Goal: Book appointment/travel/reservation

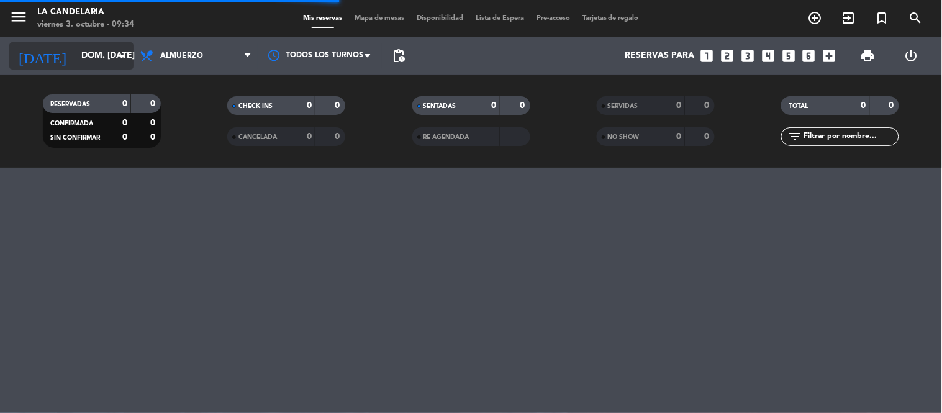
click at [75, 50] on input "dom. [DATE]" at bounding box center [134, 56] width 118 height 22
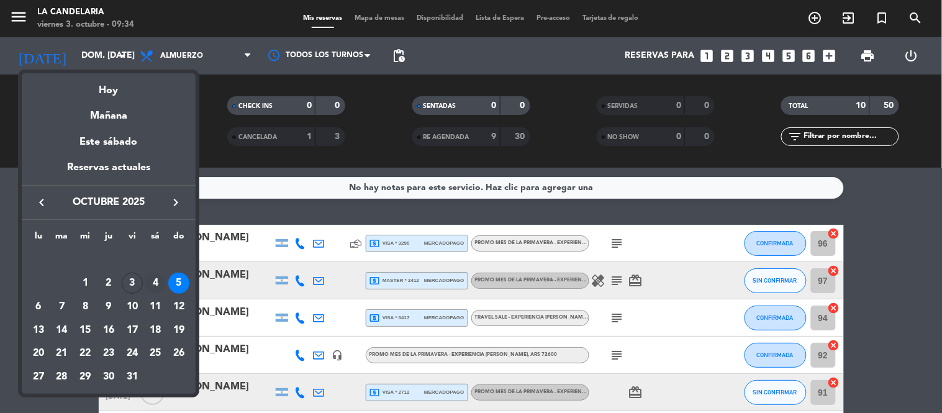
click at [153, 283] on div "4" at bounding box center [155, 283] width 21 height 21
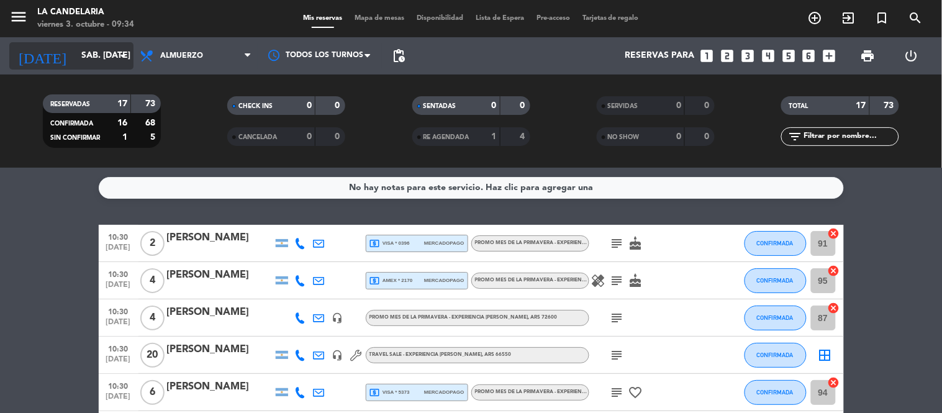
click at [102, 62] on input "sáb. [DATE]" at bounding box center [134, 56] width 118 height 22
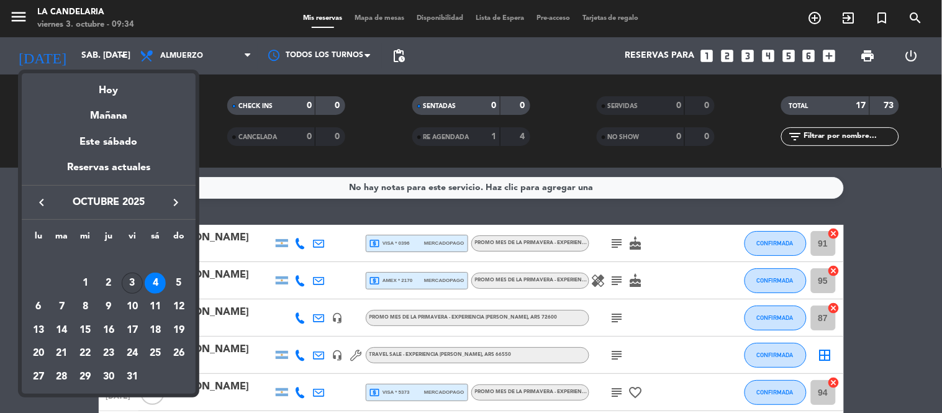
click at [132, 280] on div "3" at bounding box center [132, 283] width 21 height 21
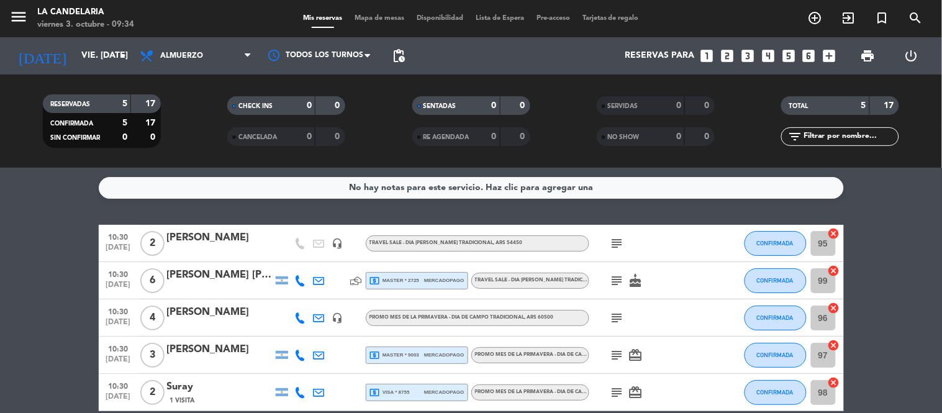
click at [936, 211] on div "No hay notas para este servicio. Haz clic para agregar una 10:30 [DATE] 2 [PERS…" at bounding box center [471, 290] width 942 height 245
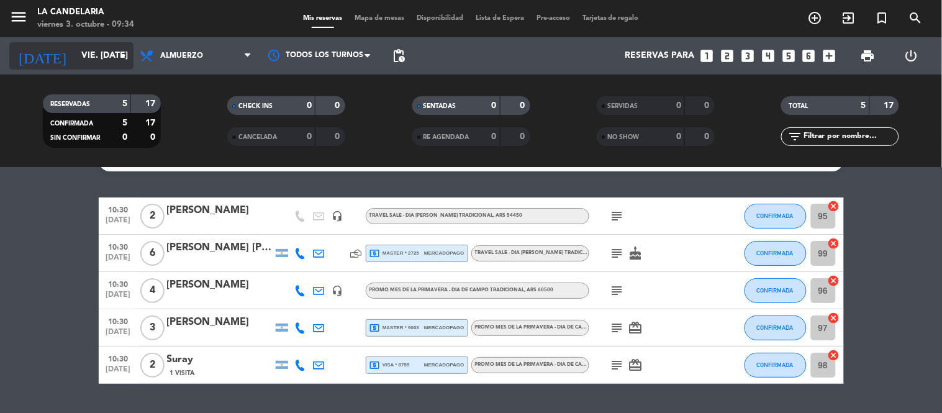
click at [106, 63] on input "vie. [DATE]" at bounding box center [134, 56] width 118 height 22
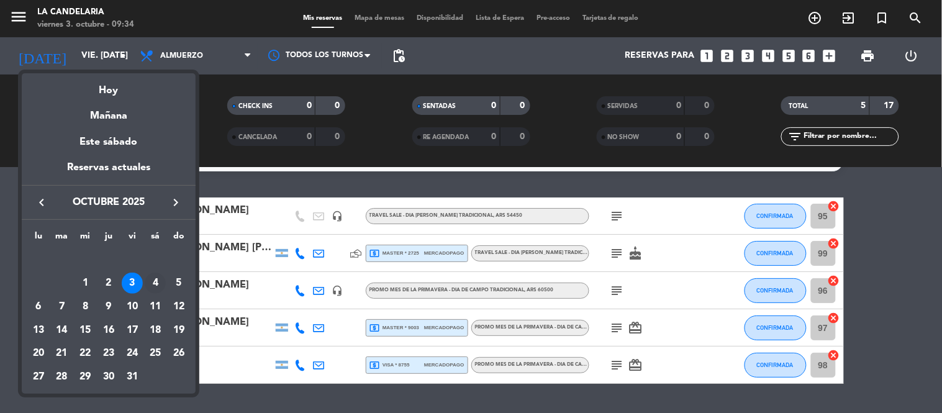
click at [157, 284] on div "4" at bounding box center [155, 283] width 21 height 21
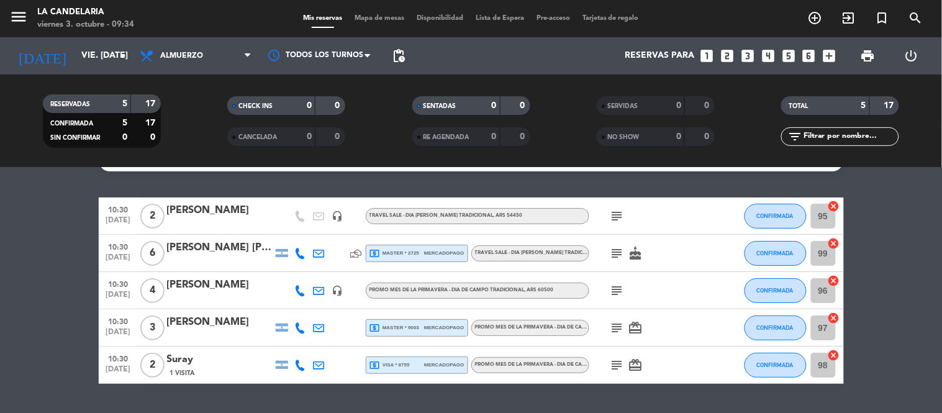
type input "sáb. [DATE]"
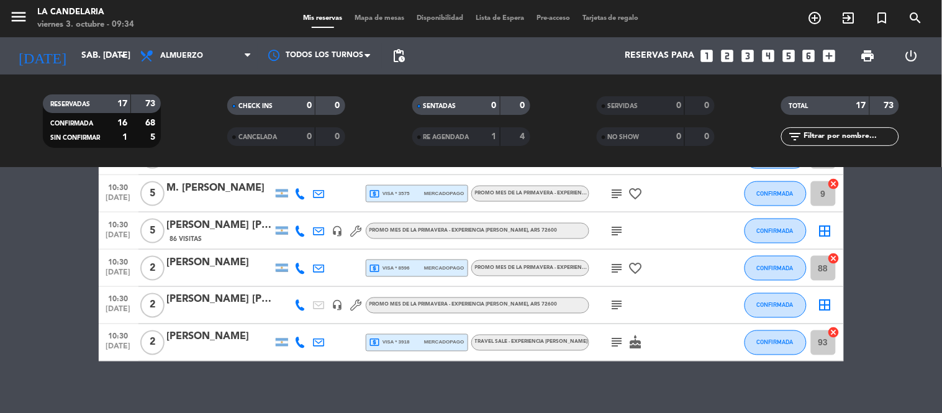
scroll to position [507, 0]
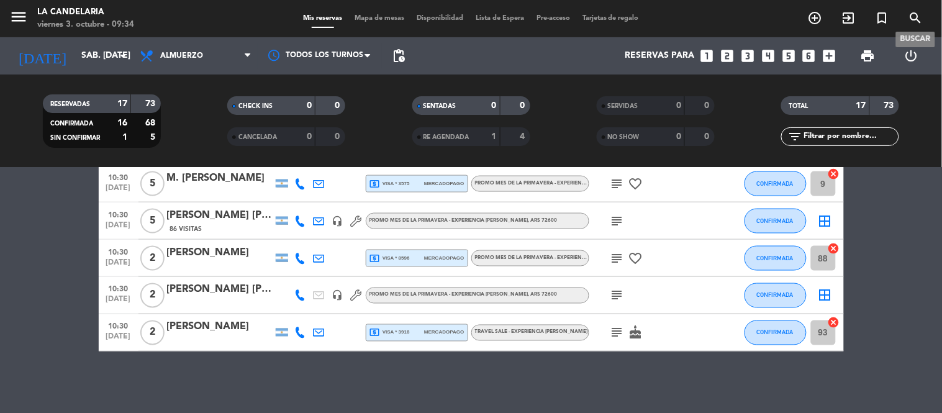
click at [914, 20] on icon "search" at bounding box center [916, 18] width 15 height 15
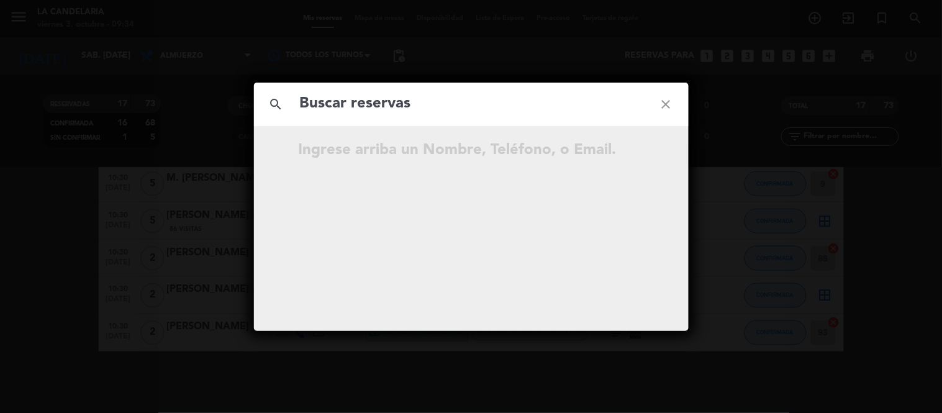
type input "w"
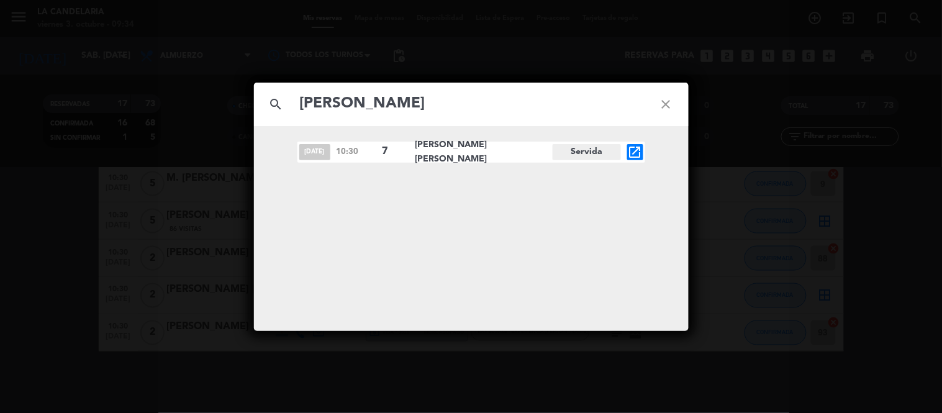
type input "[PERSON_NAME]"
click at [662, 98] on icon "close" at bounding box center [666, 104] width 45 height 45
click at [674, 101] on icon "close" at bounding box center [666, 104] width 45 height 45
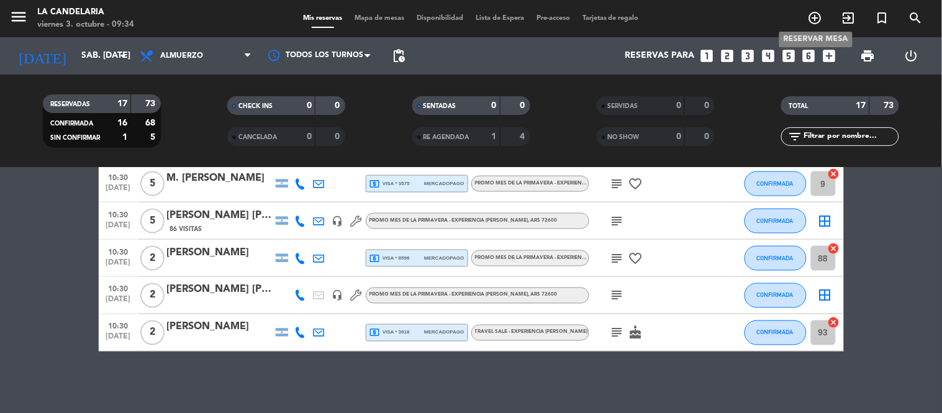
click at [812, 23] on icon "add_circle_outline" at bounding box center [815, 18] width 15 height 15
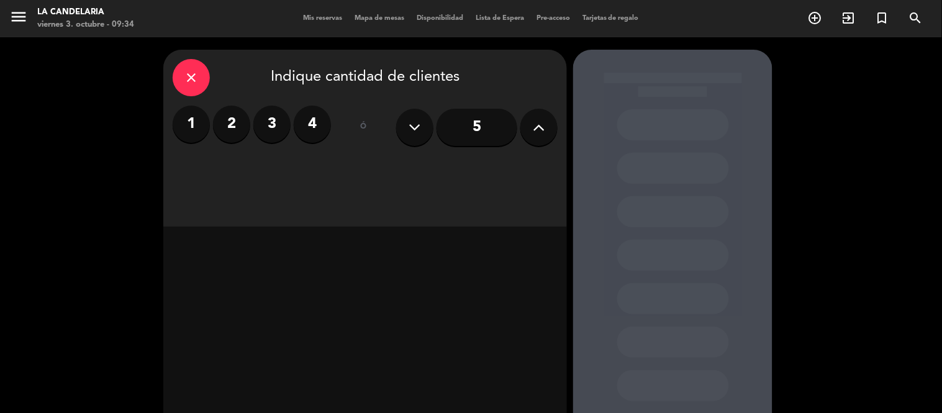
click at [234, 125] on label "2" at bounding box center [231, 124] width 37 height 37
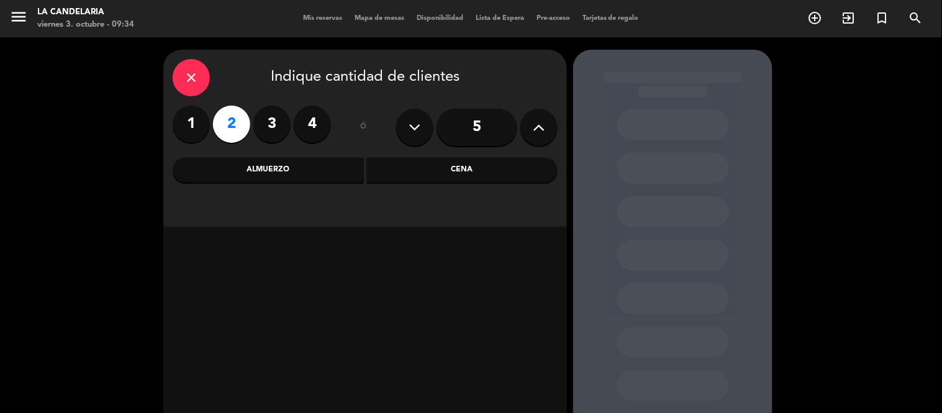
click at [267, 127] on label "3" at bounding box center [271, 124] width 37 height 37
click at [271, 177] on div "Almuerzo" at bounding box center [268, 170] width 191 height 25
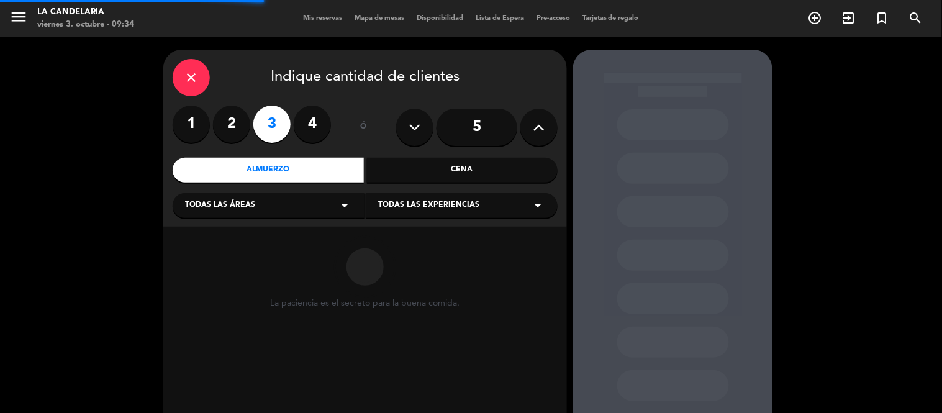
click at [263, 204] on div "Todas las áreas arrow_drop_down" at bounding box center [269, 205] width 192 height 25
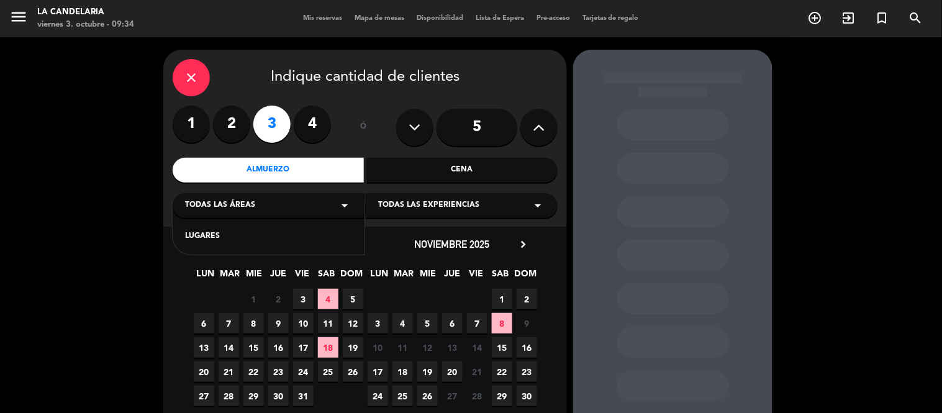
click at [234, 237] on div "LUGARES" at bounding box center [268, 236] width 167 height 12
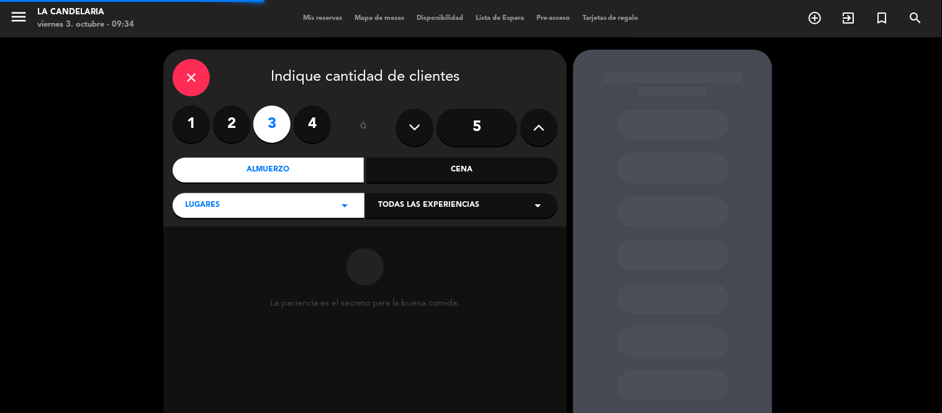
click at [418, 199] on div "Todas las experiencias arrow_drop_down" at bounding box center [462, 205] width 192 height 25
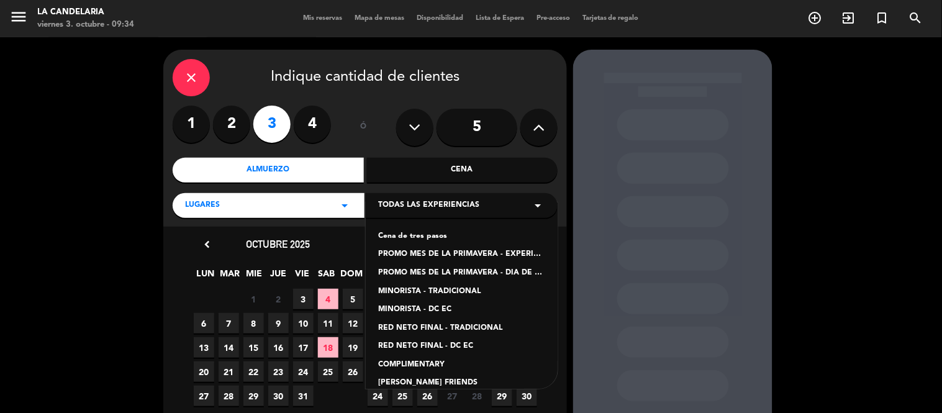
click at [454, 255] on div "PROMO MES DE LA PRIMAVERA - EXPERIENCIA [PERSON_NAME]" at bounding box center [461, 254] width 167 height 12
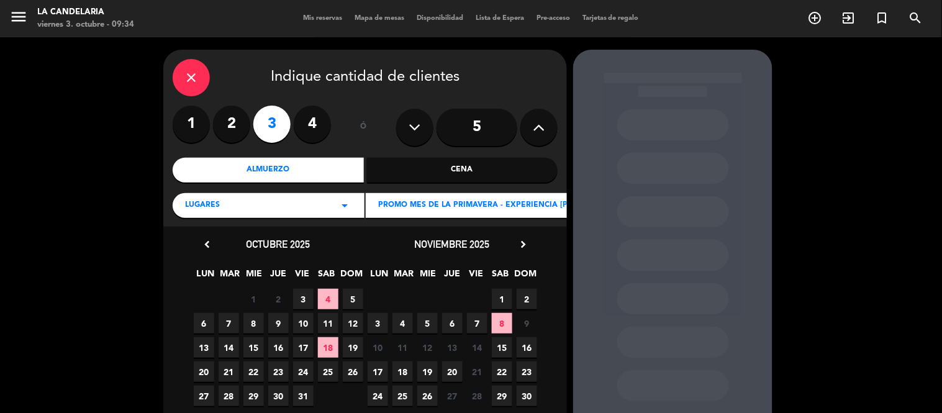
click at [326, 296] on span "4" at bounding box center [328, 299] width 20 height 20
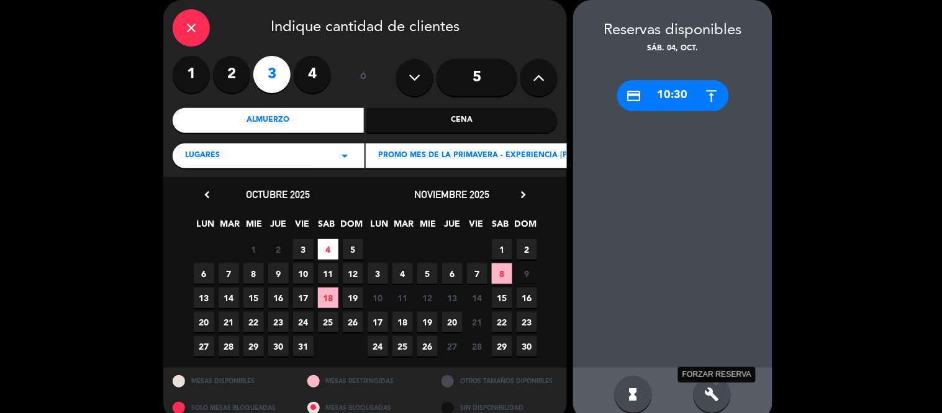
click at [712, 387] on icon "build" at bounding box center [712, 394] width 15 height 15
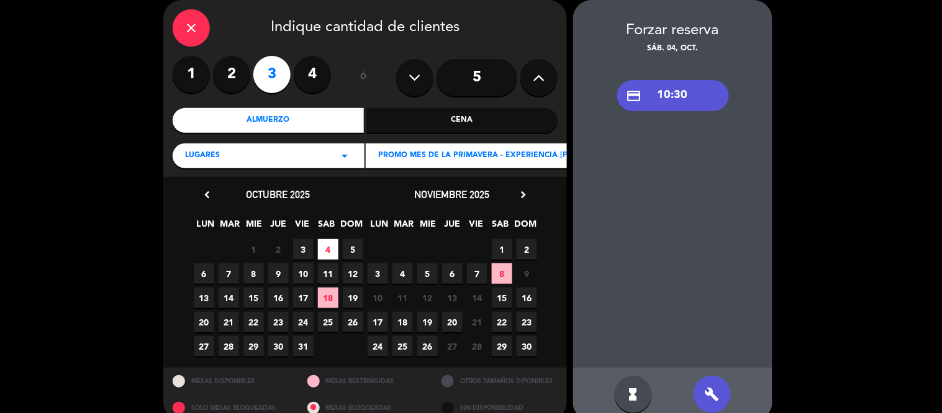
click at [663, 113] on div "credit_card 10:30" at bounding box center [672, 211] width 199 height 313
click at [655, 101] on div "credit_card 10:30" at bounding box center [673, 95] width 112 height 31
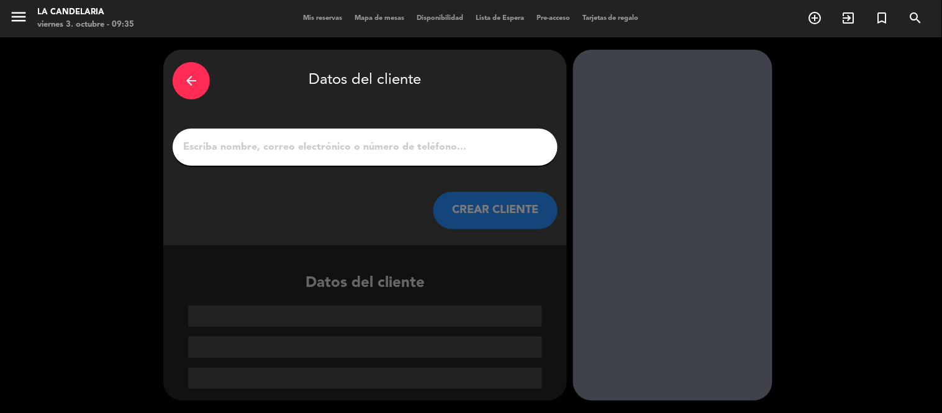
click at [291, 143] on input "1" at bounding box center [365, 147] width 366 height 17
type input "v"
paste input "[PERSON_NAME]"
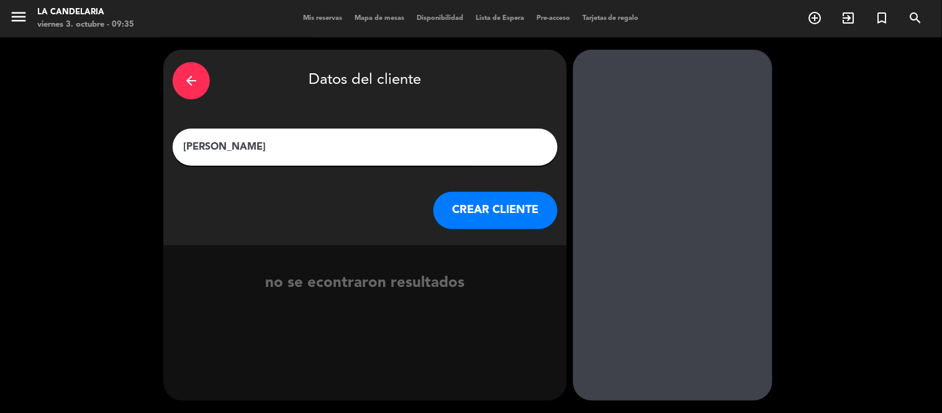
type input "[PERSON_NAME]"
click at [463, 207] on button "CREAR CLIENTE" at bounding box center [496, 210] width 124 height 37
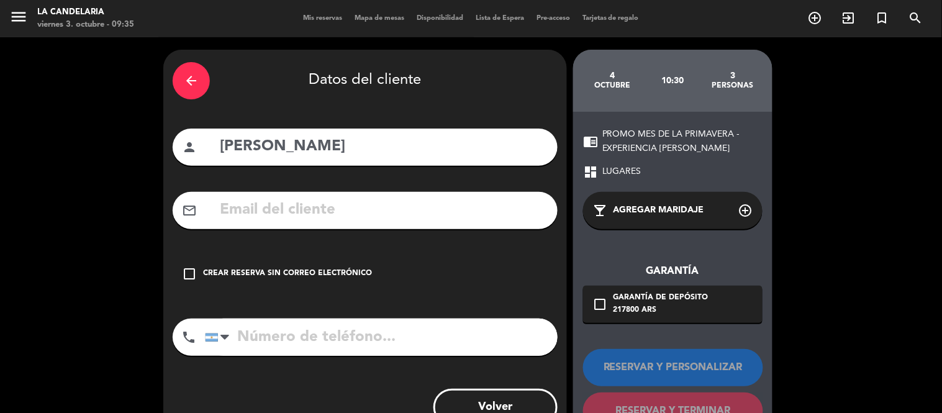
click at [322, 278] on div "Crear reserva sin correo electrónico" at bounding box center [287, 274] width 169 height 12
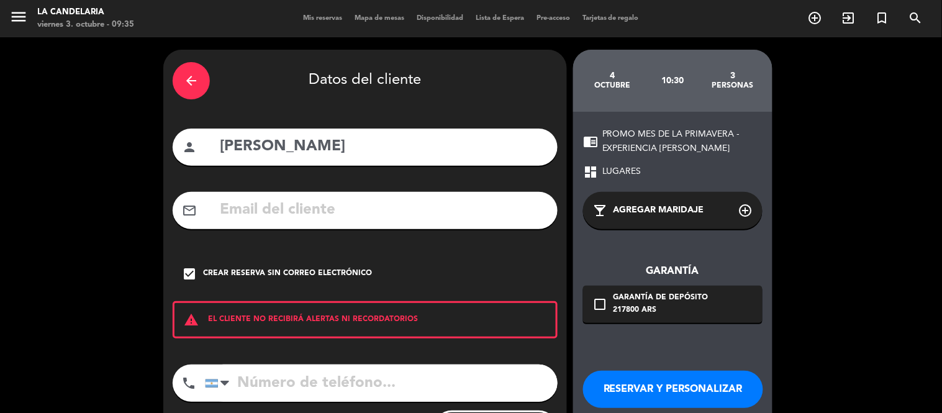
click at [672, 389] on button "RESERVAR Y PERSONALIZAR" at bounding box center [673, 389] width 180 height 37
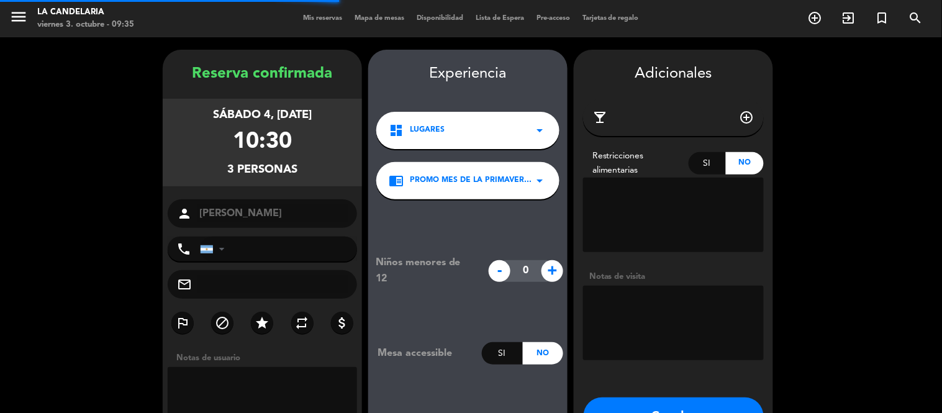
scroll to position [50, 0]
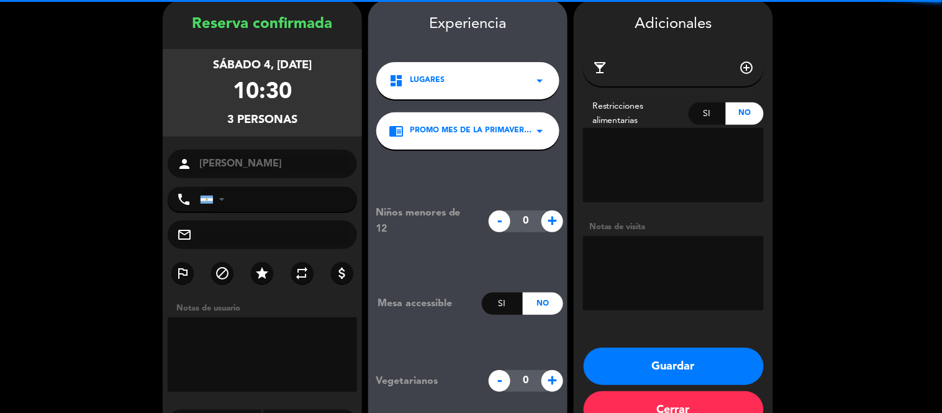
click at [239, 205] on input "tel" at bounding box center [278, 199] width 157 height 25
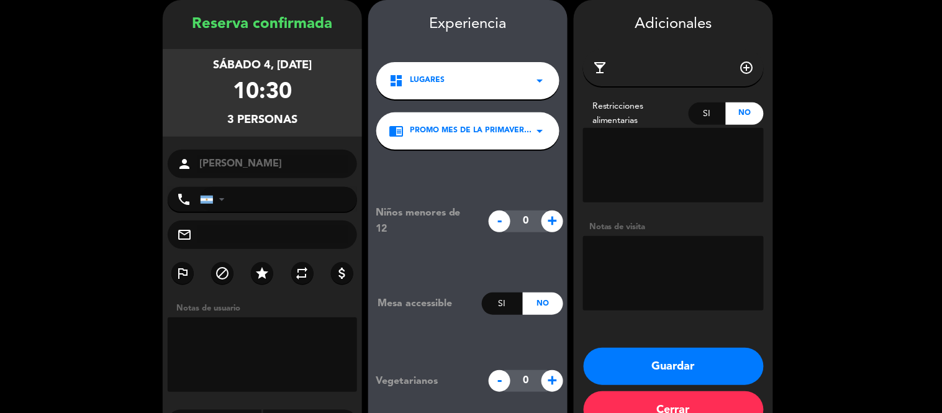
paste textarea "DNI: 24070695"
click at [235, 322] on textarea at bounding box center [262, 354] width 189 height 75
type textarea "DNI: 24070695"
paste input "01135929927"
click at [258, 203] on input "01135929927" at bounding box center [278, 199] width 157 height 25
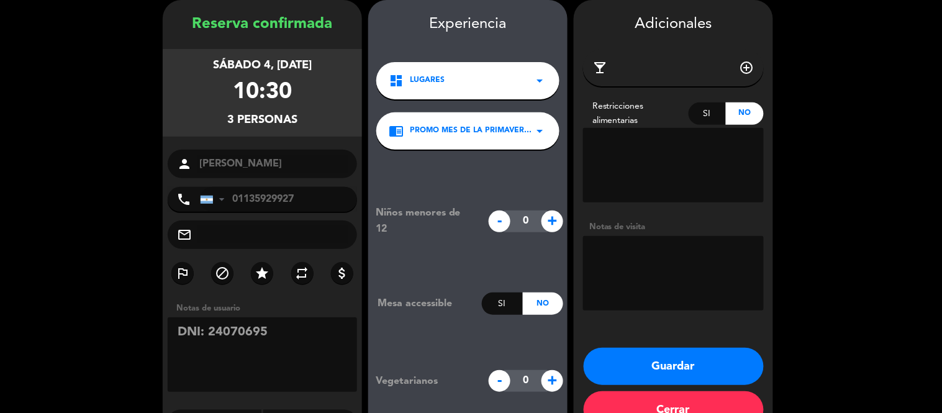
click at [235, 194] on input "01135929927" at bounding box center [278, 199] width 157 height 25
type input "1135929927"
click at [245, 226] on input "text" at bounding box center [273, 234] width 150 height 17
paste input "[EMAIL_ADDRESS][DOMAIN_NAME]"
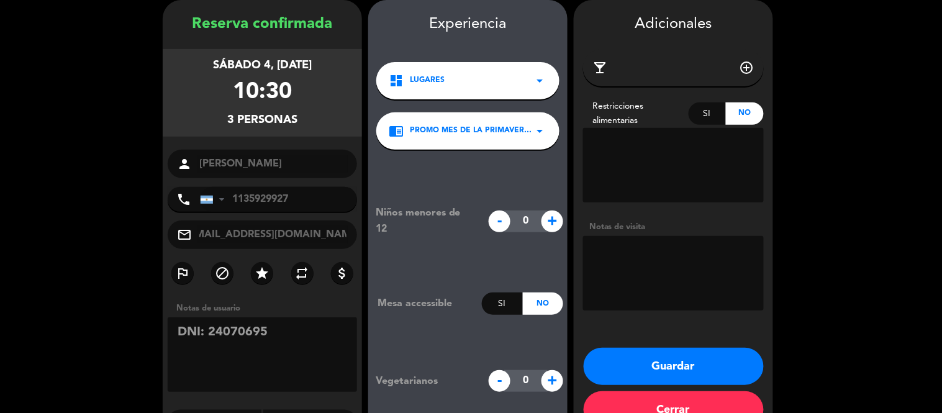
type input "[EMAIL_ADDRESS][DOMAIN_NAME]"
click at [716, 276] on textarea at bounding box center [673, 273] width 181 height 75
type textarea "PP OK TC 2/10 AR$217.800"
click at [644, 367] on button "Guardar" at bounding box center [674, 366] width 180 height 37
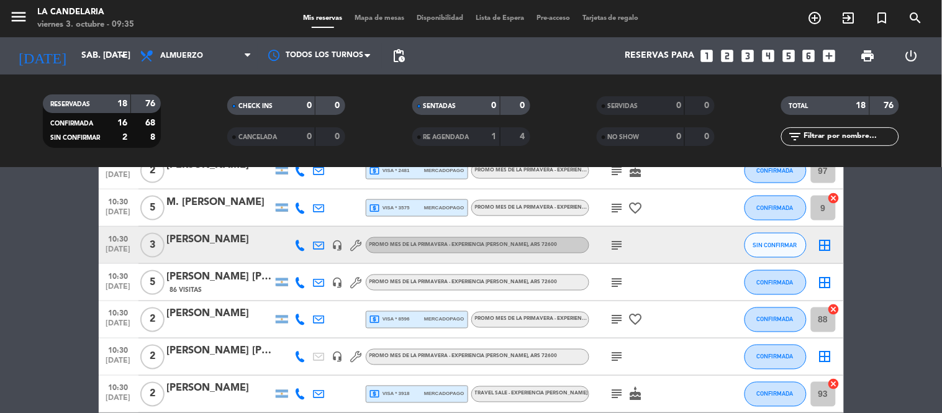
scroll to position [497, 0]
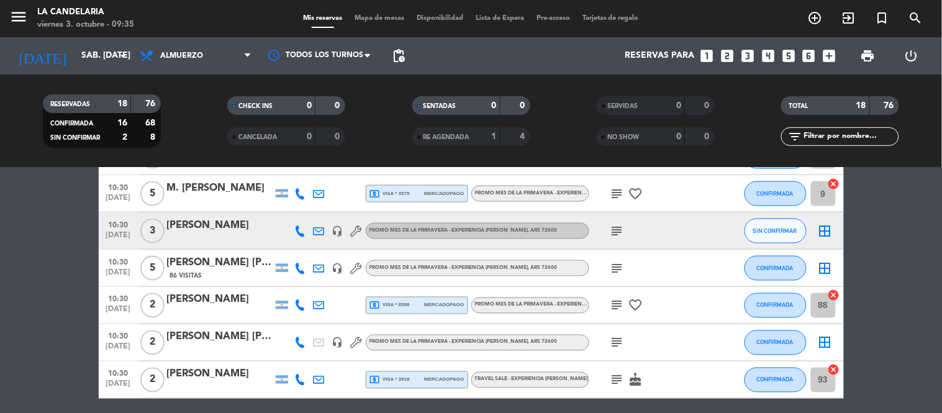
click at [212, 239] on div at bounding box center [220, 239] width 106 height 10
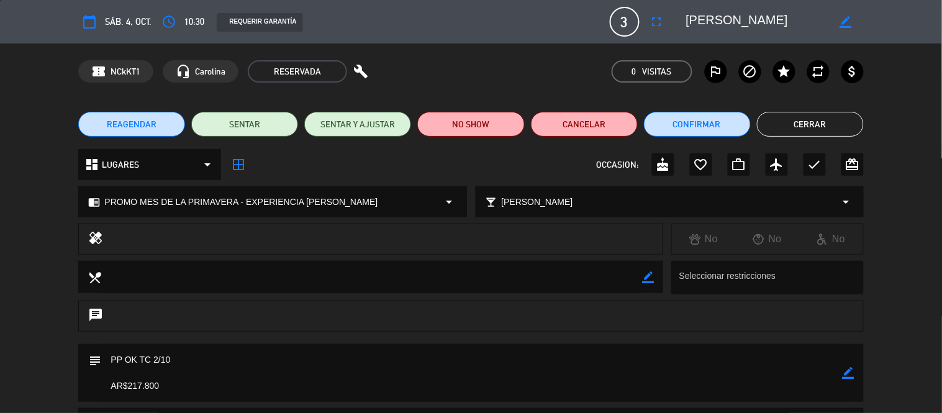
scroll to position [544, 0]
click at [697, 121] on button "Confirmar" at bounding box center [697, 124] width 107 height 25
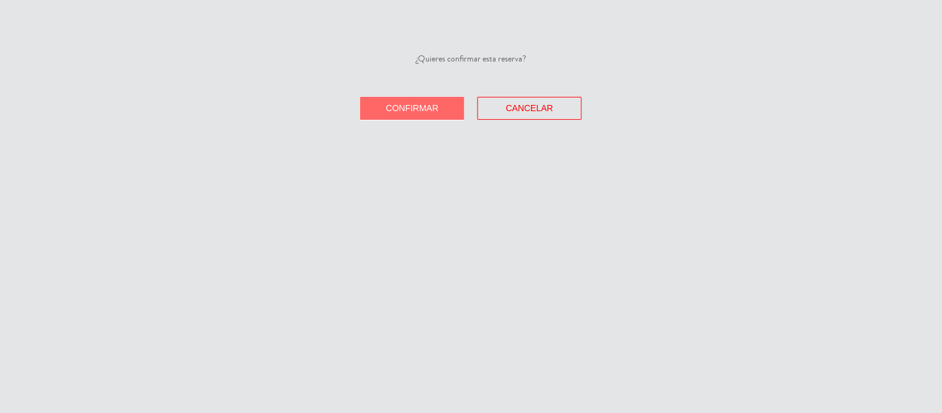
click at [378, 114] on button "Confirmar" at bounding box center [412, 108] width 104 height 23
